Goal: Task Accomplishment & Management: Manage account settings

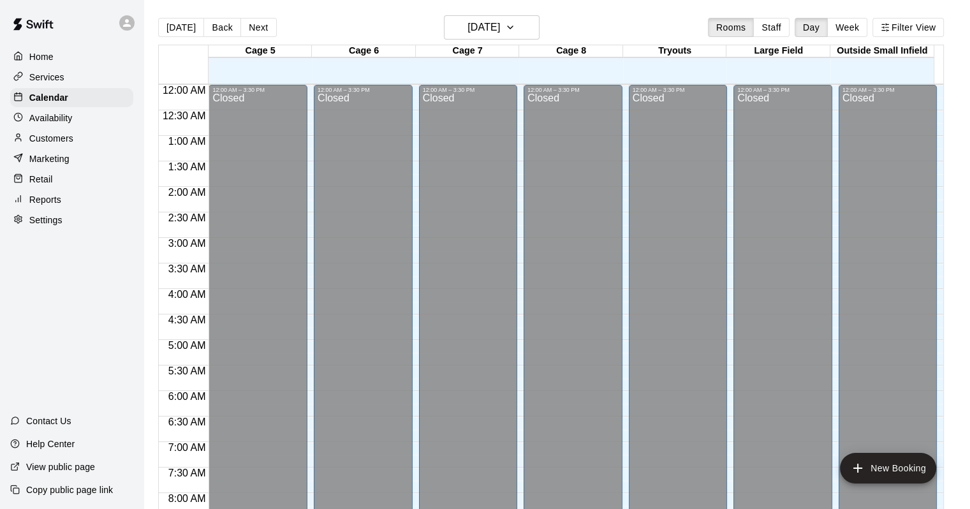
scroll to position [746, 0]
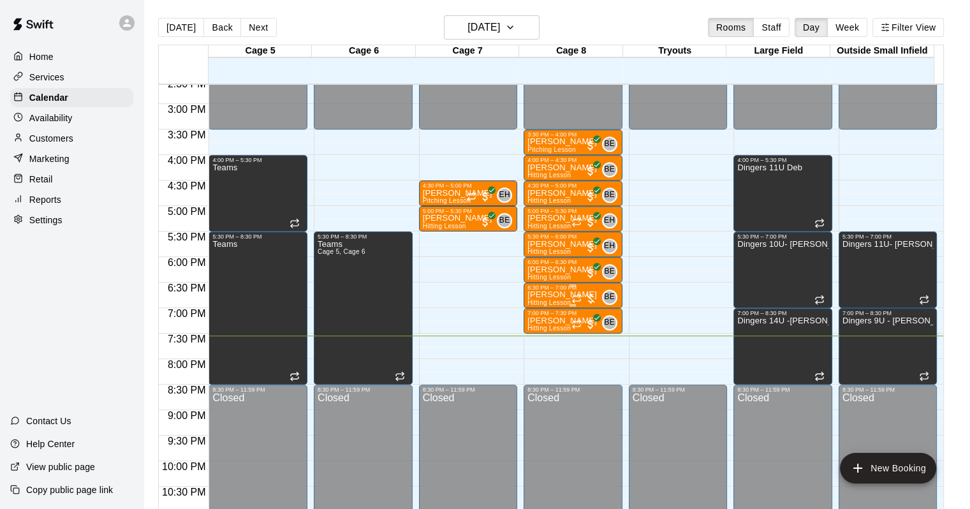
click at [591, 294] on div at bounding box center [584, 298] width 26 height 13
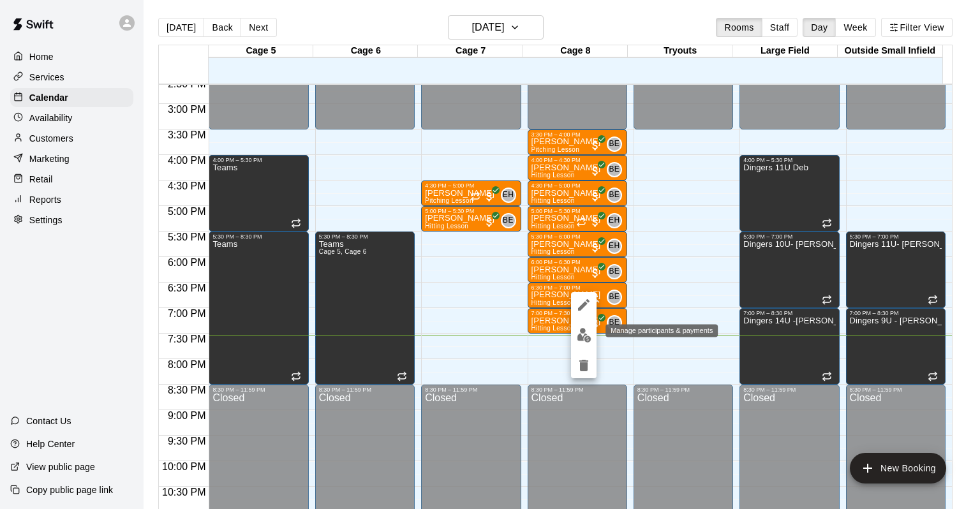
click at [585, 323] on button "edit" at bounding box center [584, 335] width 26 height 25
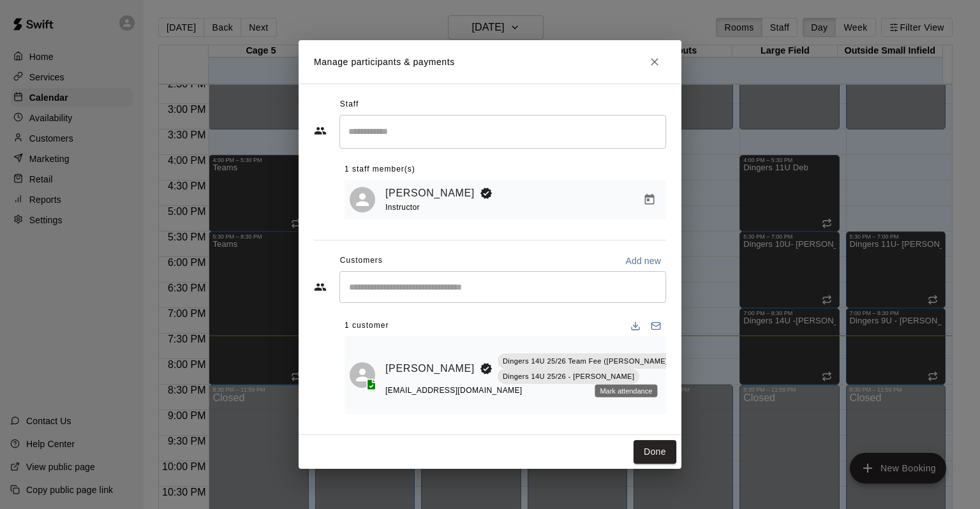
click at [628, 386] on div "Mark attendance" at bounding box center [625, 391] width 63 height 13
click at [675, 363] on button "Mark attendance" at bounding box center [686, 352] width 22 height 22
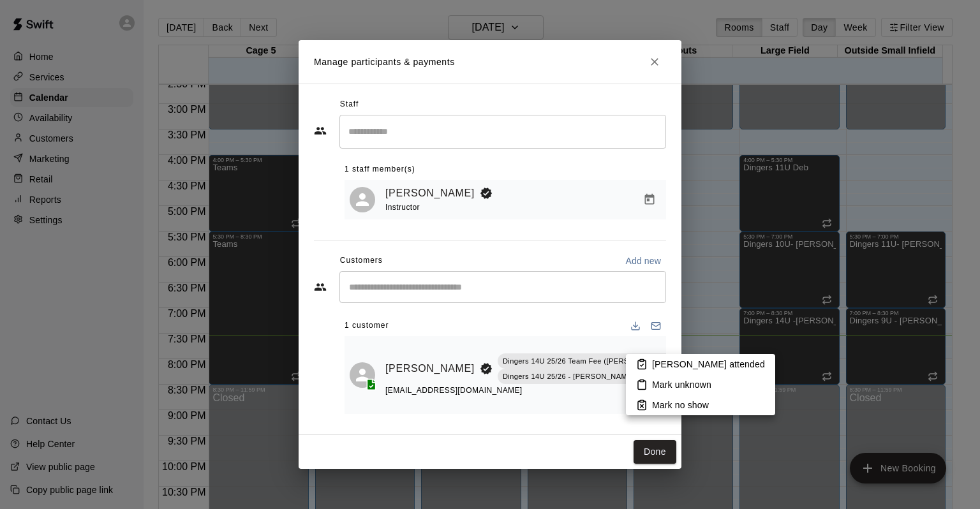
click at [620, 389] on div at bounding box center [490, 254] width 980 height 509
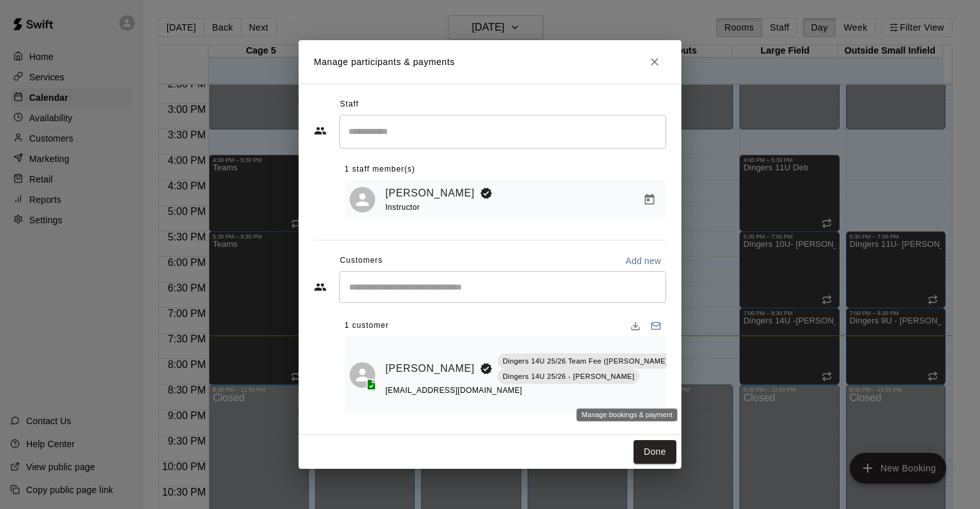
click at [681, 391] on icon "Manage bookings & payment" at bounding box center [687, 397] width 13 height 13
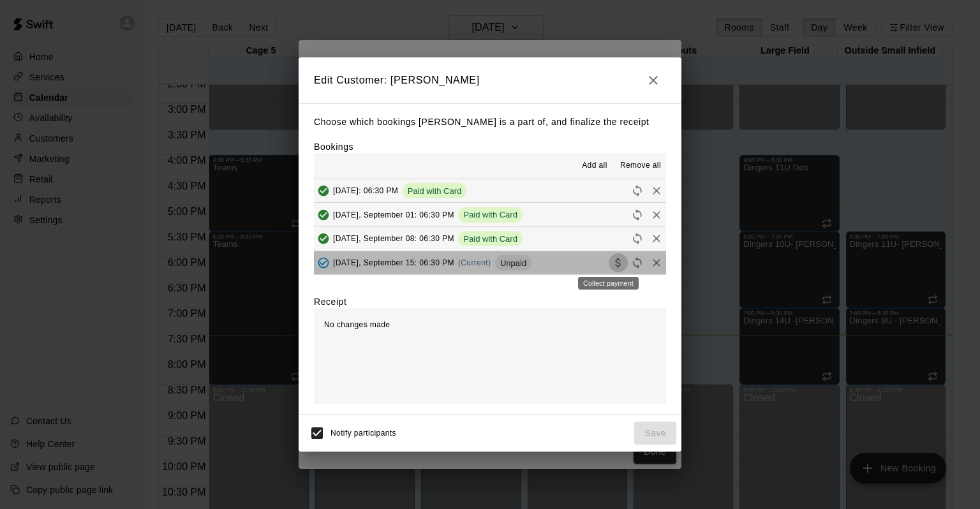
click at [612, 263] on icon "Collect payment" at bounding box center [618, 262] width 13 height 13
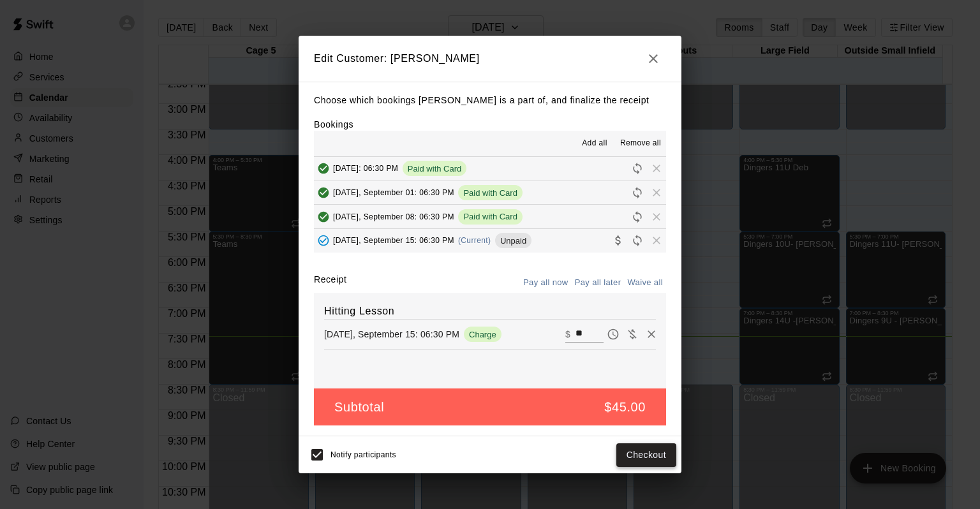
click at [654, 465] on button "Checkout" at bounding box center [646, 455] width 60 height 24
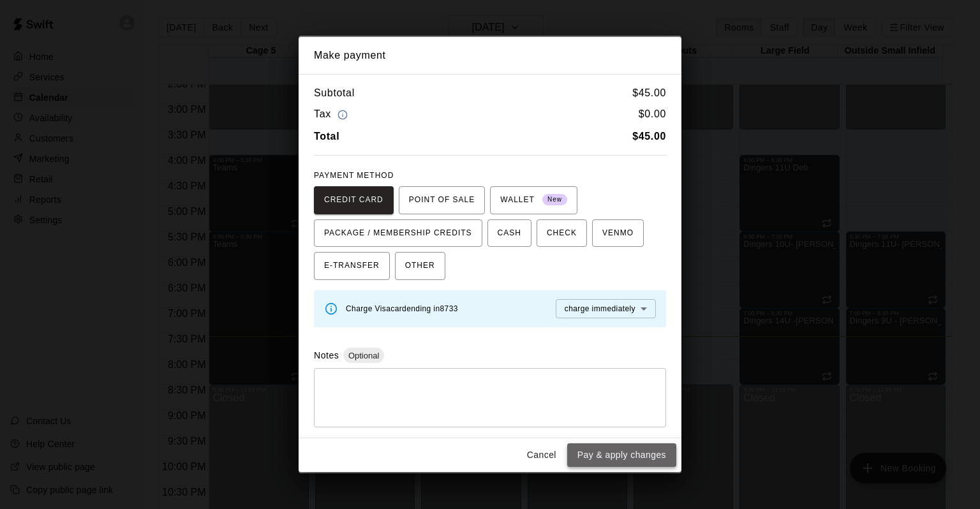
click at [615, 446] on button "Pay & apply changes" at bounding box center [621, 455] width 109 height 24
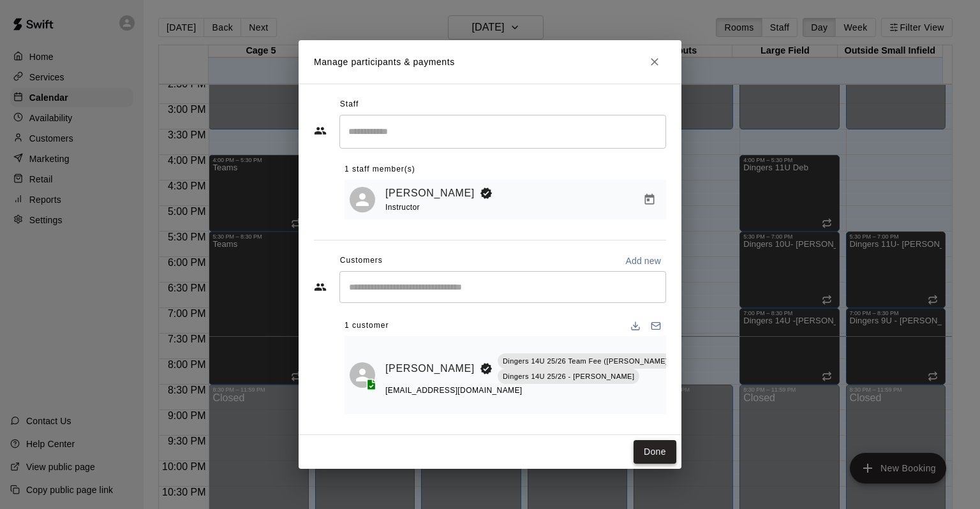
click at [654, 440] on button "Done" at bounding box center [654, 452] width 43 height 24
